Goal: Task Accomplishment & Management: Use online tool/utility

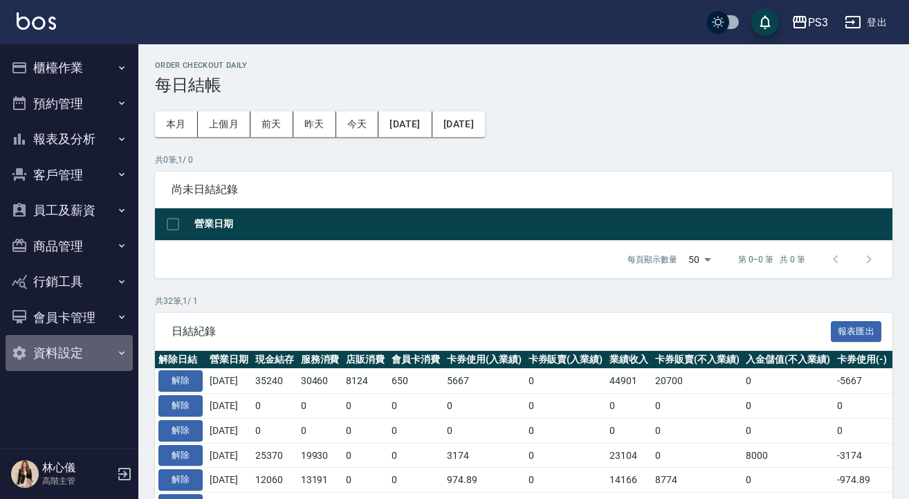
click at [121, 365] on button "資料設定" at bounding box center [69, 353] width 127 height 36
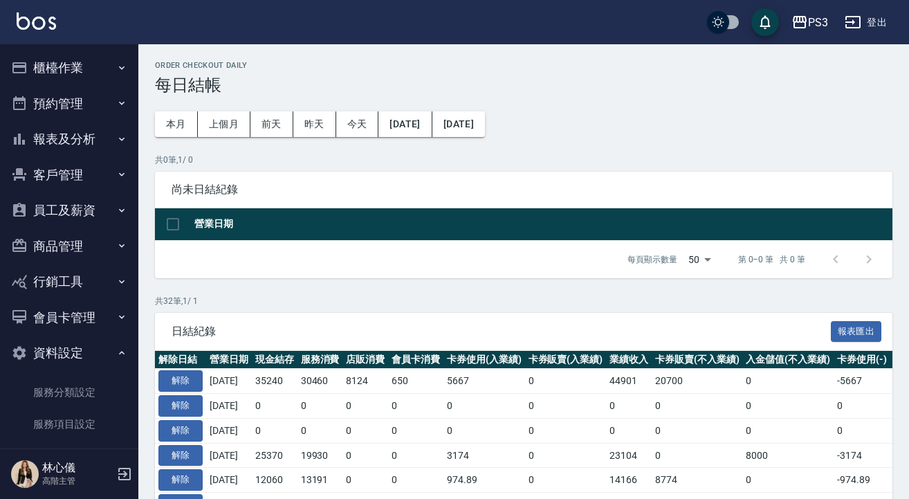
click at [69, 64] on button "櫃檯作業" at bounding box center [69, 68] width 127 height 36
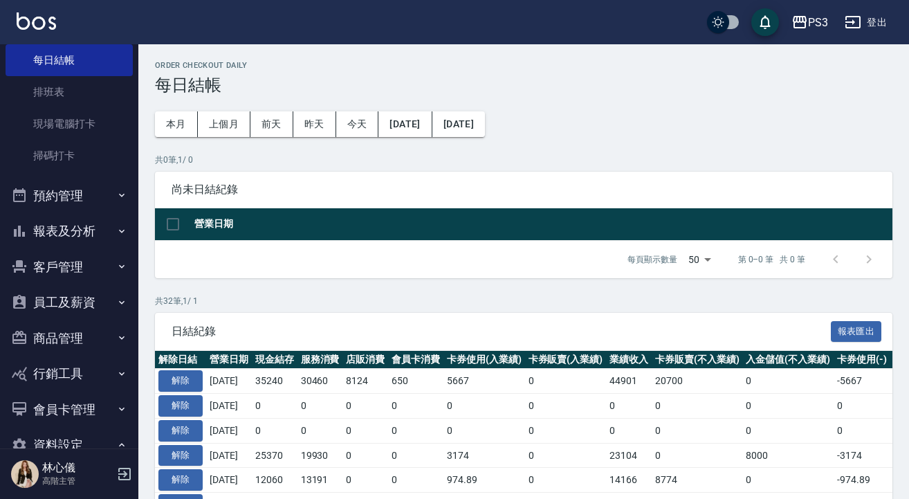
scroll to position [317, 0]
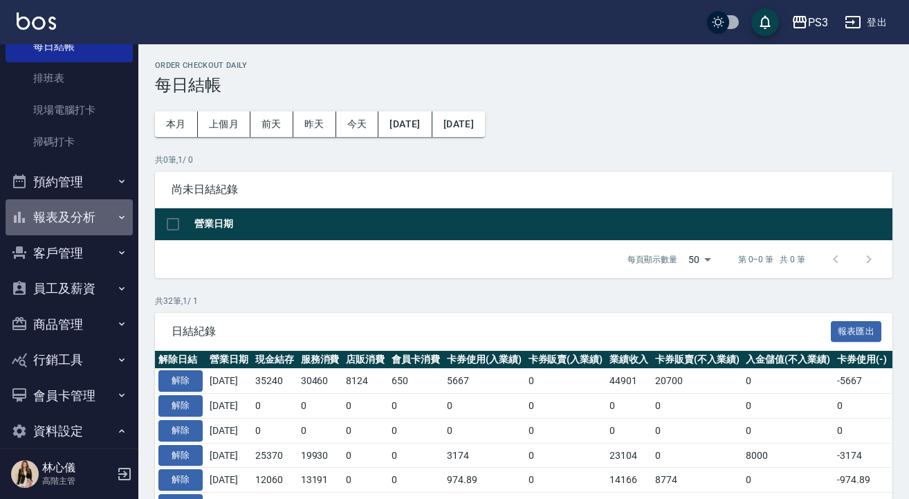
click at [75, 216] on button "報表及分析" at bounding box center [69, 217] width 127 height 36
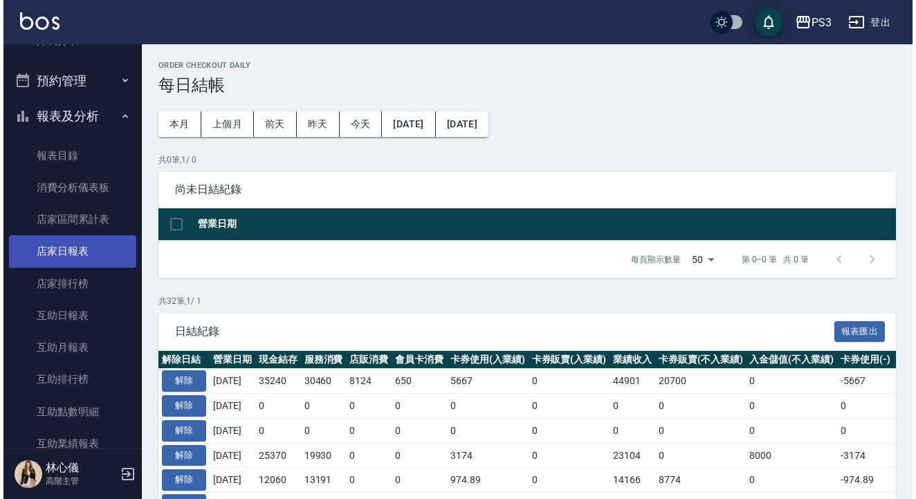
scroll to position [429, 0]
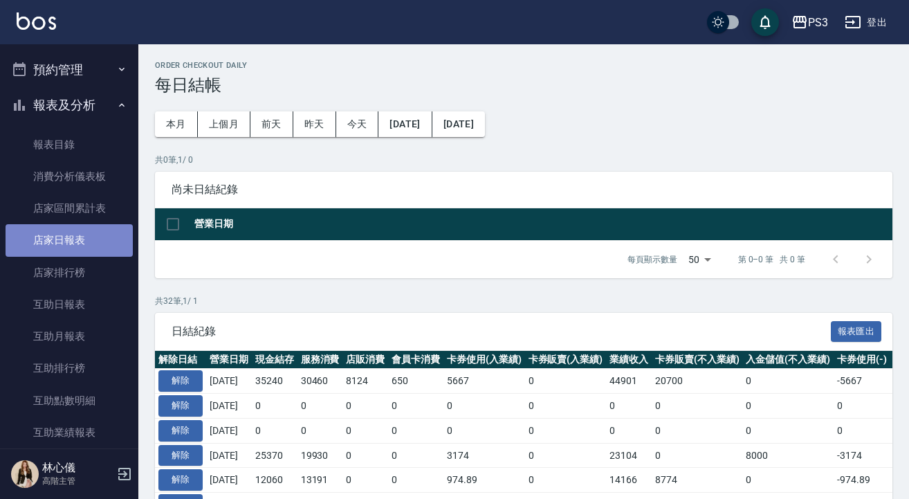
click at [87, 239] on link "店家日報表" at bounding box center [69, 240] width 127 height 32
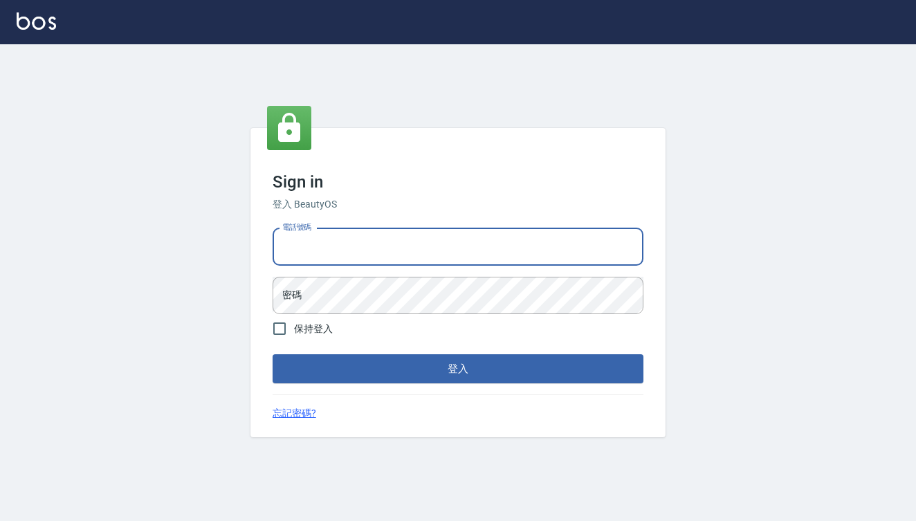
type input "0909291021"
click at [458, 369] on button "登入" at bounding box center [458, 368] width 371 height 29
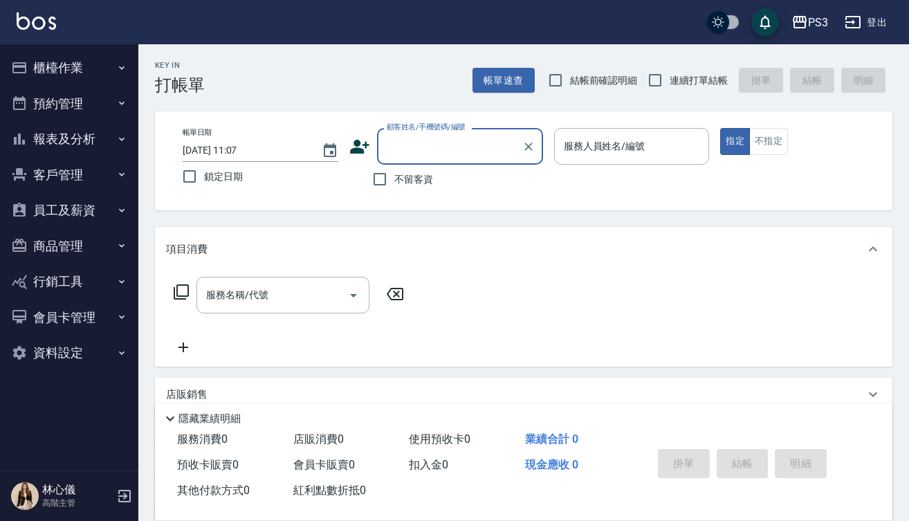
click at [64, 137] on button "報表及分析" at bounding box center [69, 139] width 127 height 36
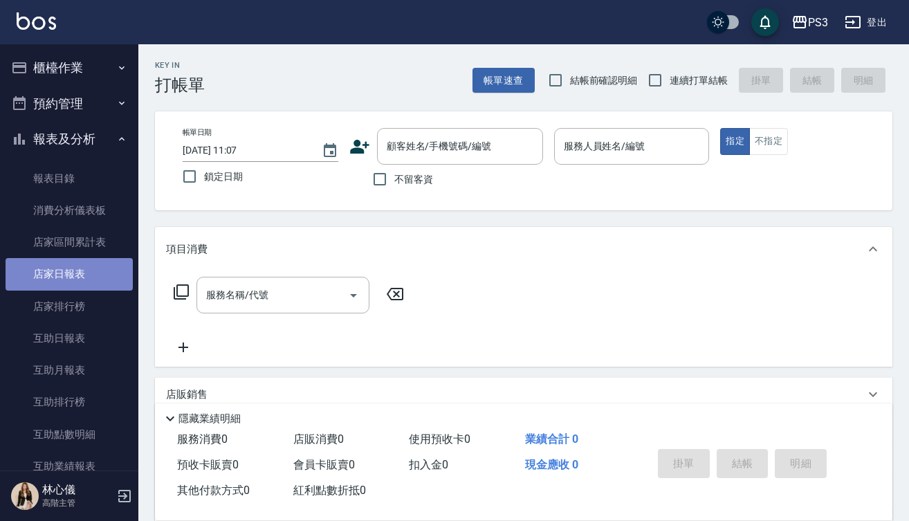
click at [69, 269] on link "店家日報表" at bounding box center [69, 274] width 127 height 32
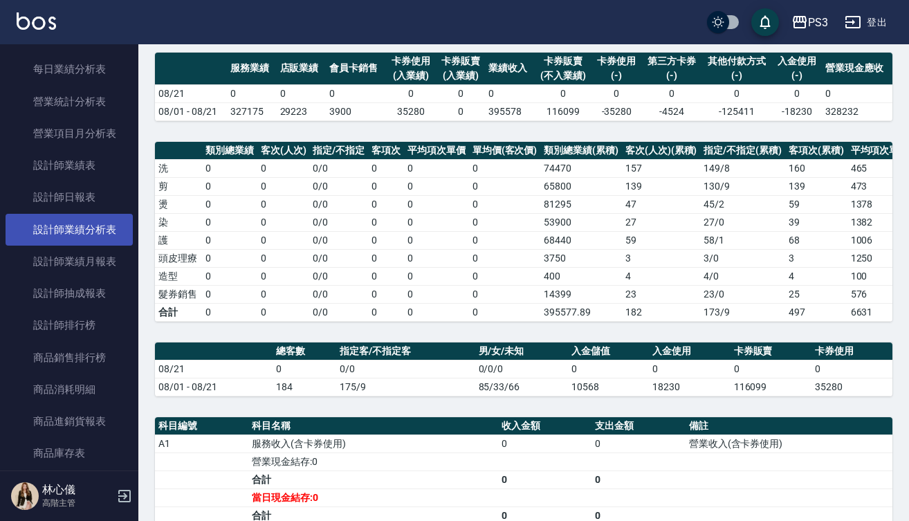
scroll to position [468, 0]
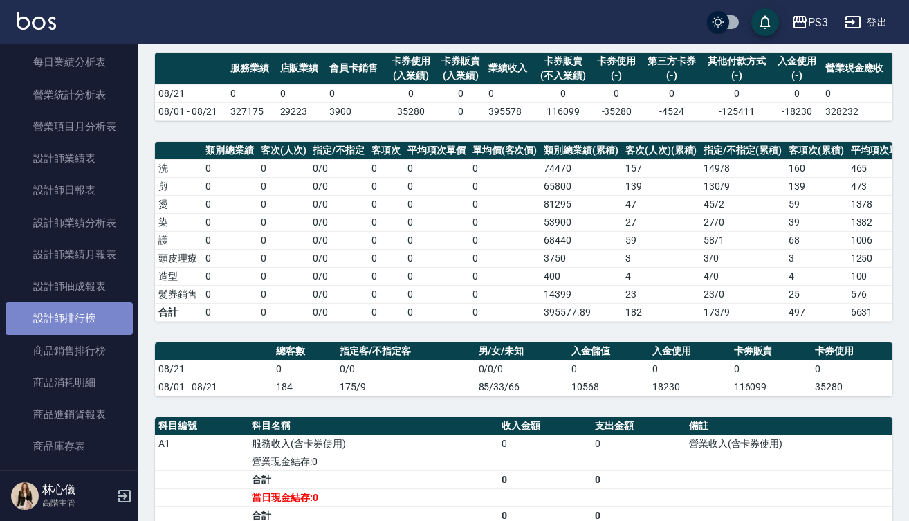
click at [77, 311] on link "設計師排行榜" at bounding box center [69, 318] width 127 height 32
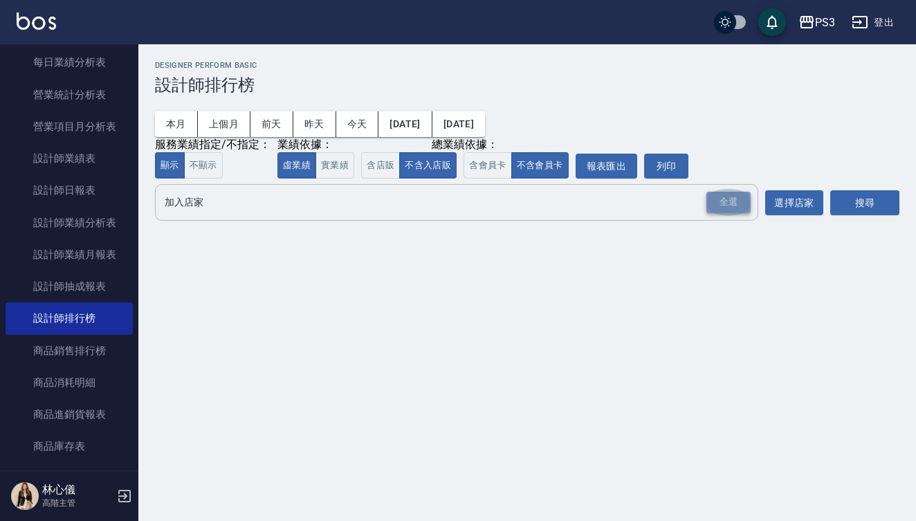
click at [730, 206] on div "全選" at bounding box center [729, 202] width 44 height 21
click at [841, 210] on button "搜尋" at bounding box center [865, 204] width 69 height 26
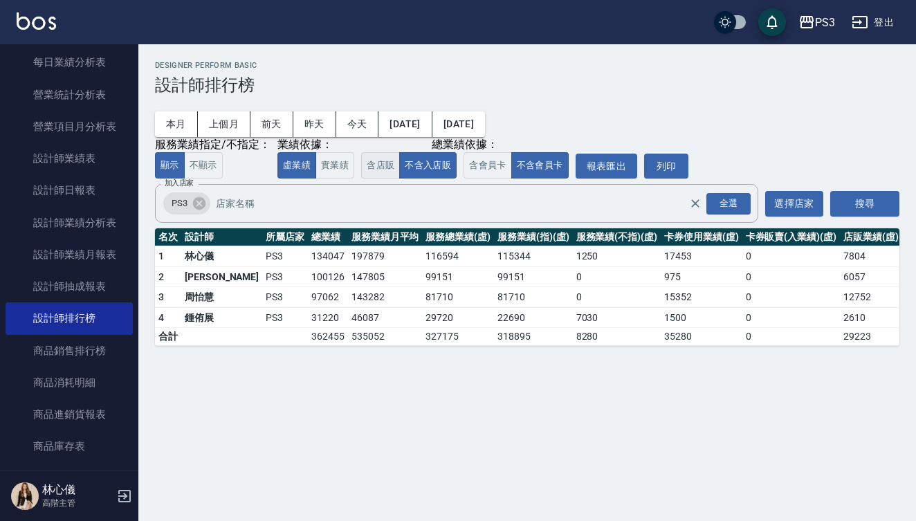
click at [381, 174] on button "含店販" at bounding box center [380, 165] width 39 height 27
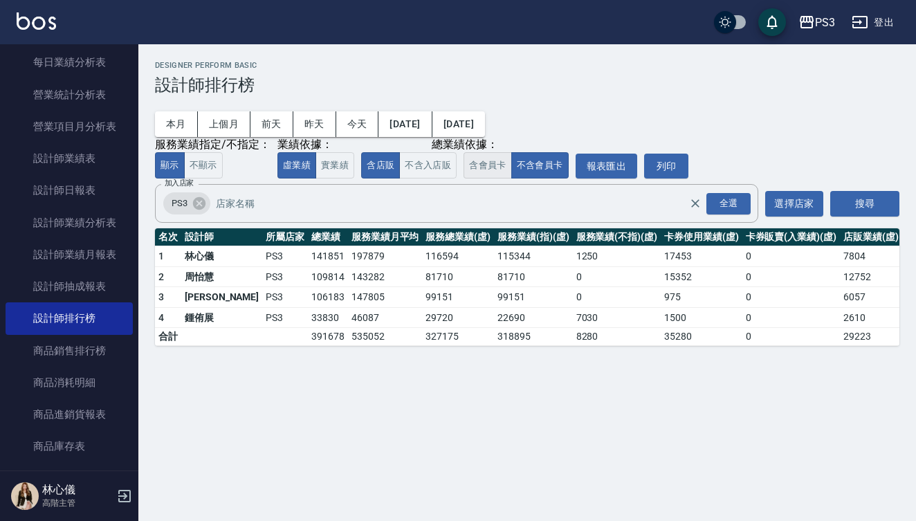
click at [483, 165] on button "含會員卡" at bounding box center [488, 165] width 48 height 27
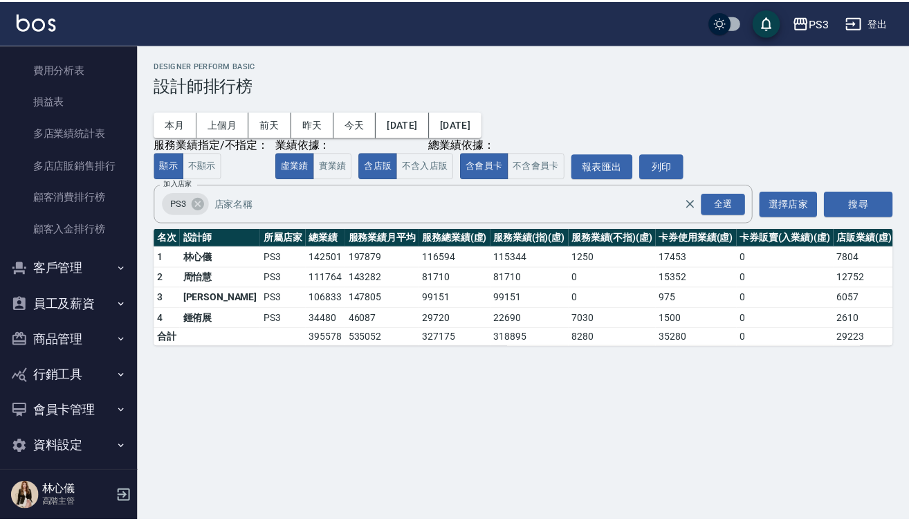
scroll to position [1294, 0]
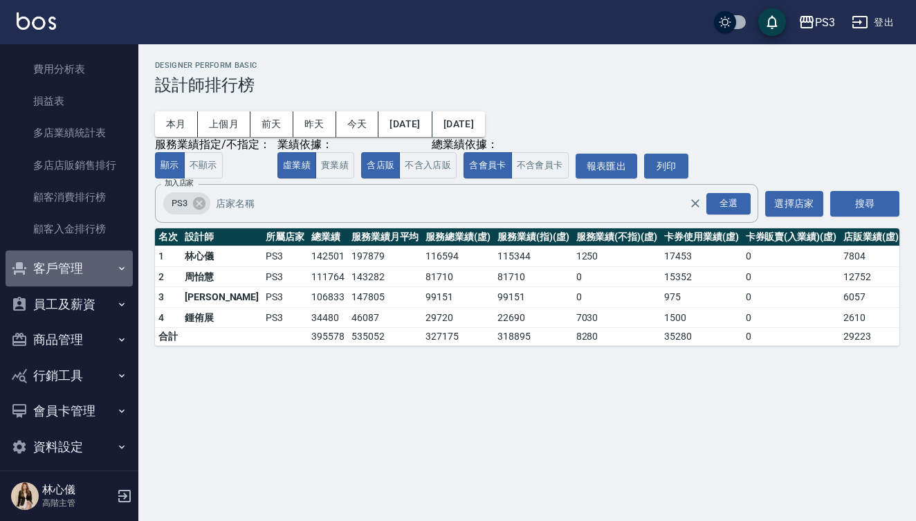
click at [73, 260] on button "客戶管理" at bounding box center [69, 269] width 127 height 36
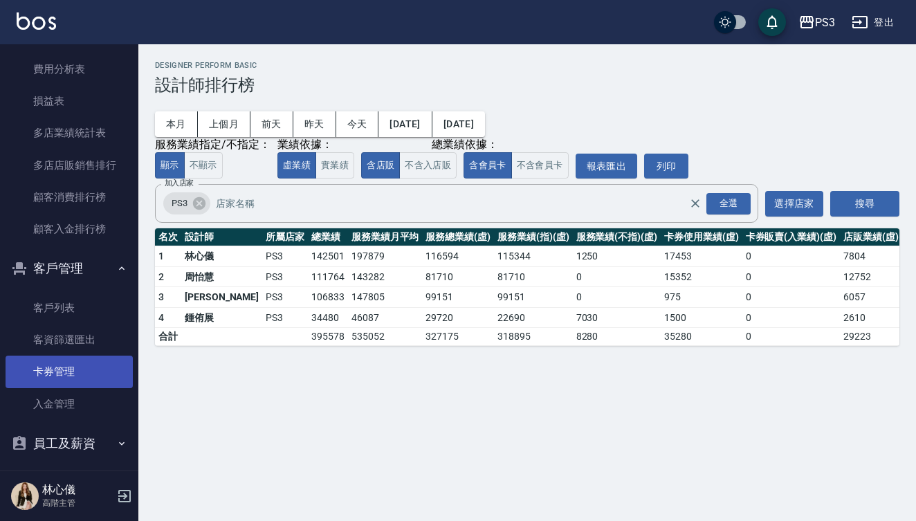
click at [68, 367] on link "卡券管理" at bounding box center [69, 372] width 127 height 32
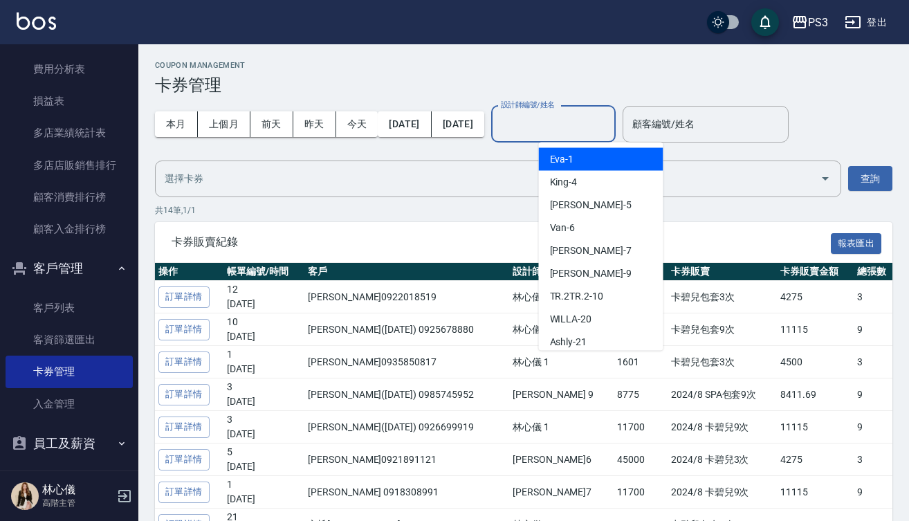
click at [610, 118] on input "設計師編號/姓名" at bounding box center [554, 124] width 112 height 24
click at [586, 159] on div "[PERSON_NAME] -1" at bounding box center [601, 159] width 125 height 23
type input "[PERSON_NAME]-1"
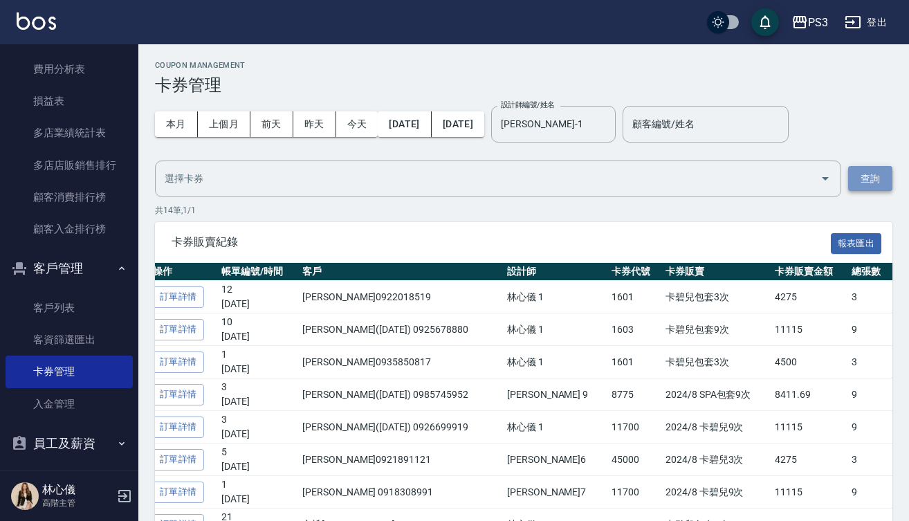
click at [876, 177] on button "查詢" at bounding box center [871, 179] width 44 height 26
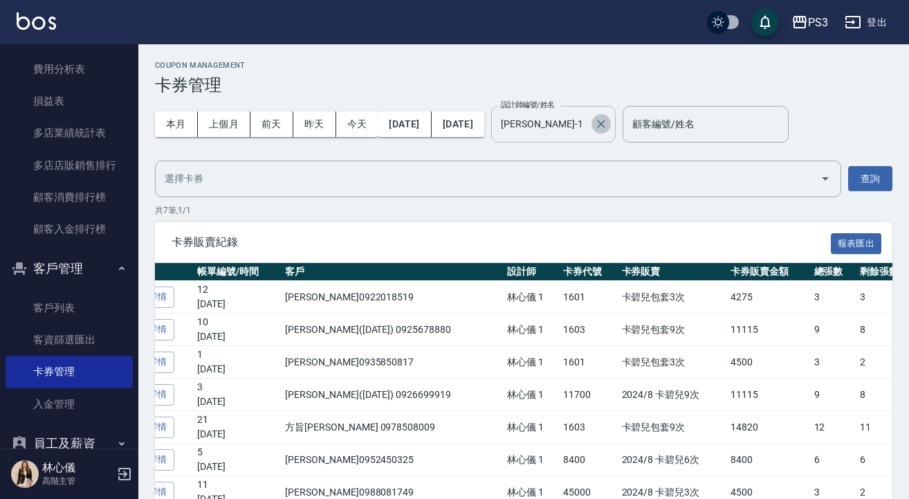
click at [606, 124] on icon "Clear" at bounding box center [601, 124] width 8 height 8
click at [606, 129] on input "設計師編號/姓名" at bounding box center [554, 124] width 112 height 24
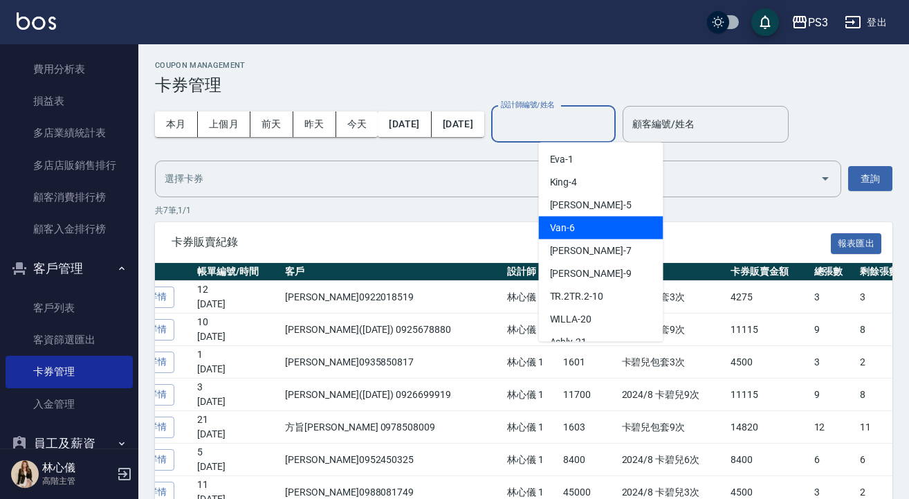
click at [597, 230] on div "Van -6" at bounding box center [601, 228] width 125 height 23
type input "Van-6"
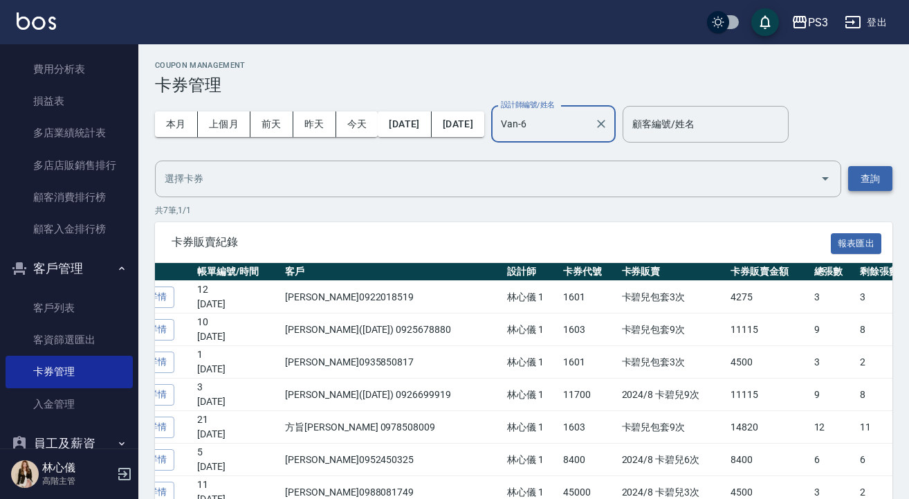
click at [864, 181] on button "查詢" at bounding box center [871, 179] width 44 height 26
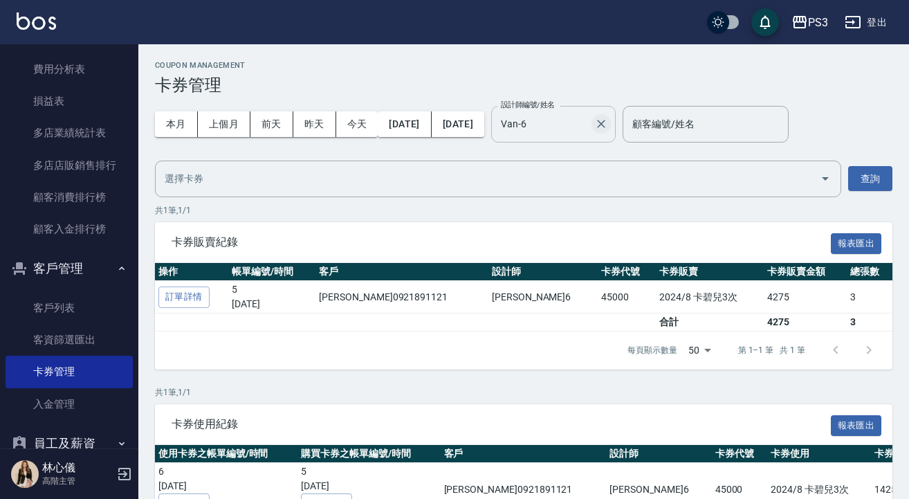
click at [608, 129] on icon "Clear" at bounding box center [602, 124] width 14 height 14
click at [610, 127] on input "設計師編號/姓名" at bounding box center [554, 124] width 112 height 24
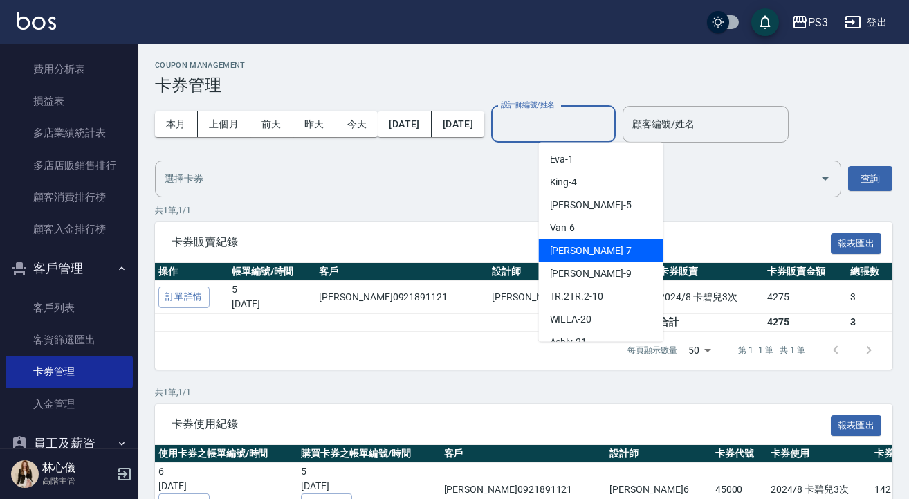
click at [608, 252] on div "[PERSON_NAME] -7" at bounding box center [601, 250] width 125 height 23
type input "[PERSON_NAME]-7"
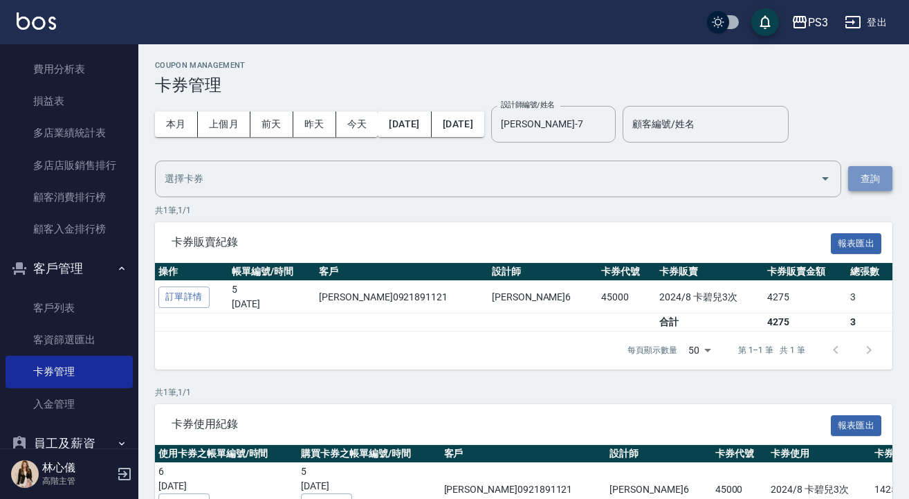
click at [874, 172] on button "查詢" at bounding box center [871, 179] width 44 height 26
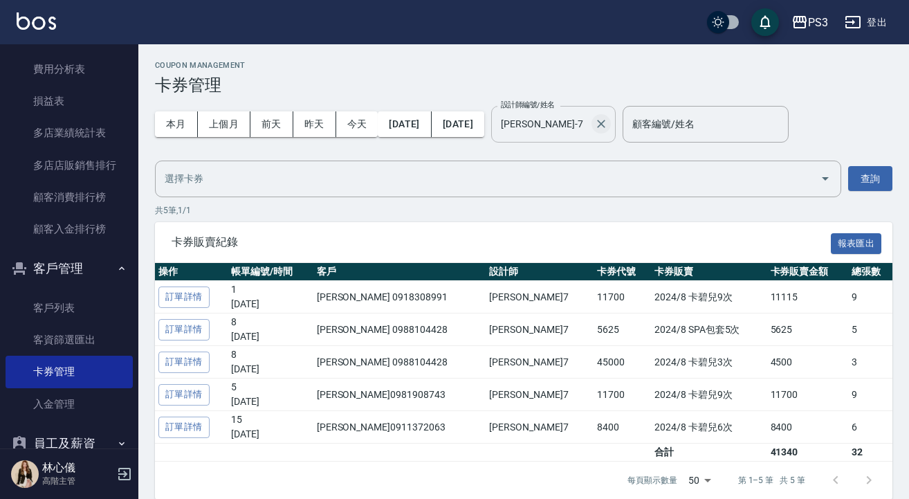
click at [606, 125] on icon "Clear" at bounding box center [601, 124] width 8 height 8
click at [610, 126] on input "設計師編號/姓名" at bounding box center [554, 124] width 112 height 24
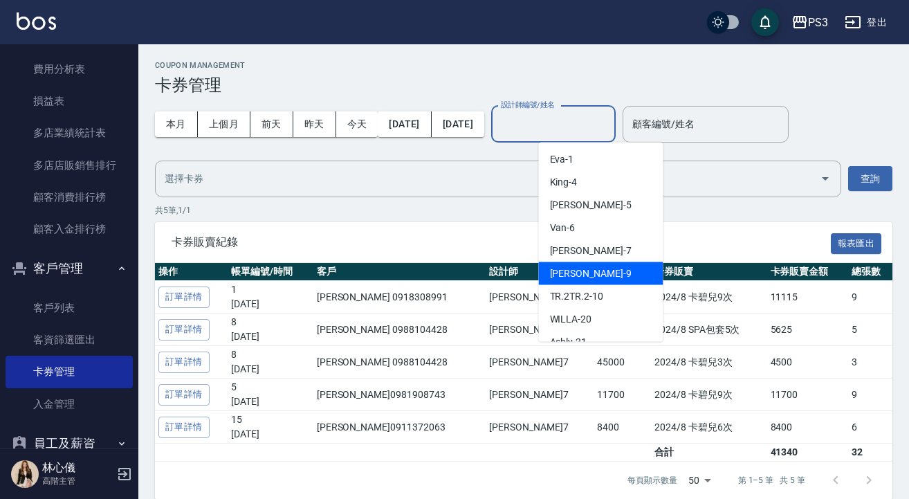
click at [606, 272] on div "[PERSON_NAME] -9" at bounding box center [601, 273] width 125 height 23
type input "[PERSON_NAME]-9"
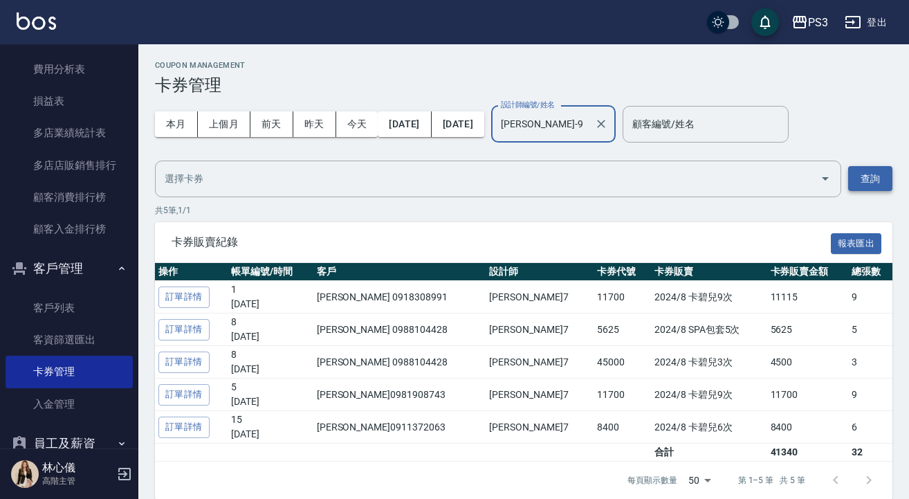
click at [859, 178] on button "查詢" at bounding box center [871, 179] width 44 height 26
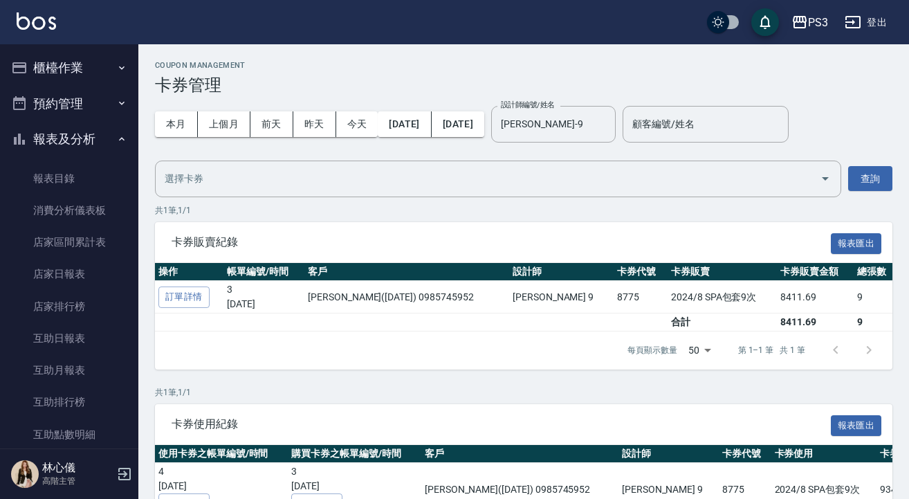
click at [58, 66] on button "櫃檯作業" at bounding box center [69, 68] width 127 height 36
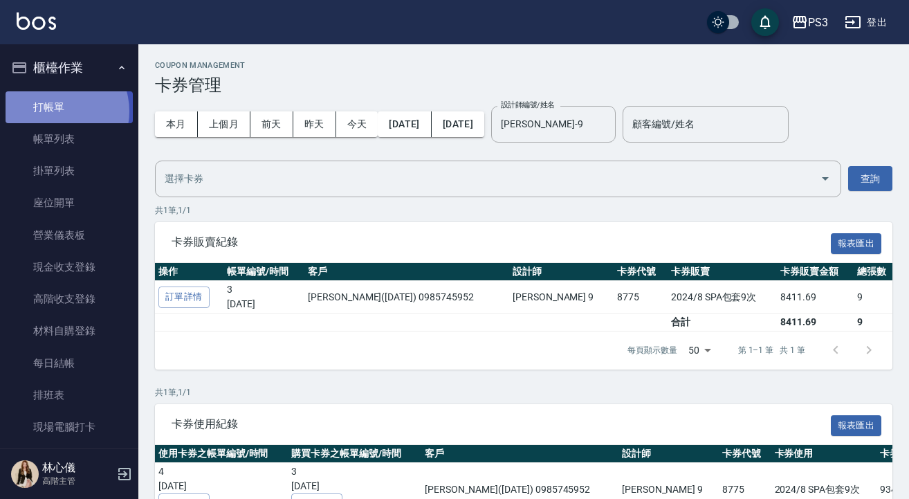
click at [58, 111] on link "打帳單" at bounding box center [69, 107] width 127 height 32
